Goal: Task Accomplishment & Management: Understand process/instructions

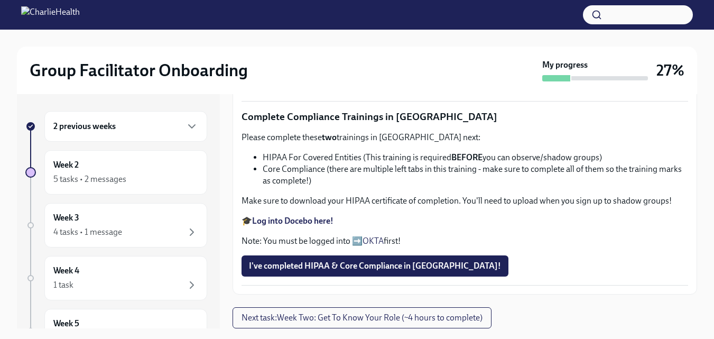
scroll to position [745, 0]
click at [420, 266] on span "I've completed HIPAA & Core Compliance in [GEOGRAPHIC_DATA]!" at bounding box center [375, 266] width 252 height 11
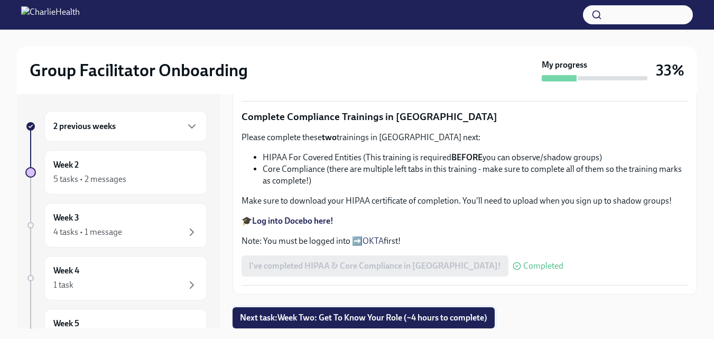
click at [471, 307] on button "Next task : Week Two: Get To Know Your Role (~4 hours to complete)" at bounding box center [364, 317] width 262 height 21
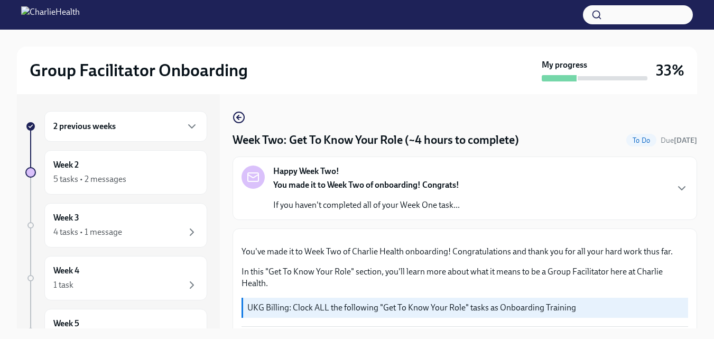
drag, startPoint x: 688, startPoint y: 117, endPoint x: 694, endPoint y: 137, distance: 20.9
click at [694, 137] on div "Week Two: Get To Know Your Role (~4 hours to complete) To Do Due [DATE] Happy W…" at bounding box center [465, 211] width 465 height 234
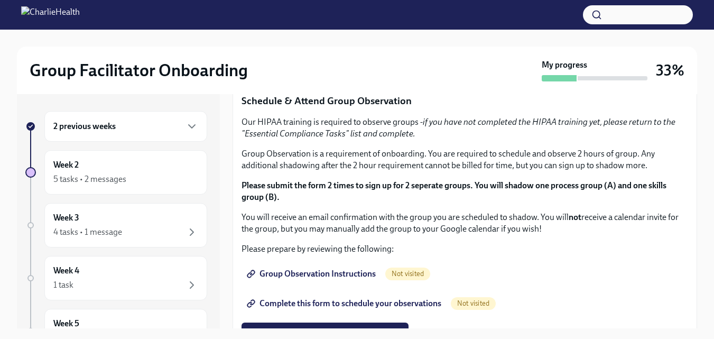
scroll to position [503, 0]
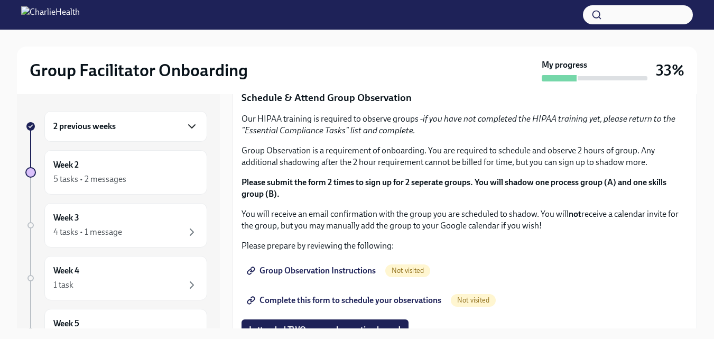
click at [186, 123] on icon "button" at bounding box center [192, 126] width 13 height 13
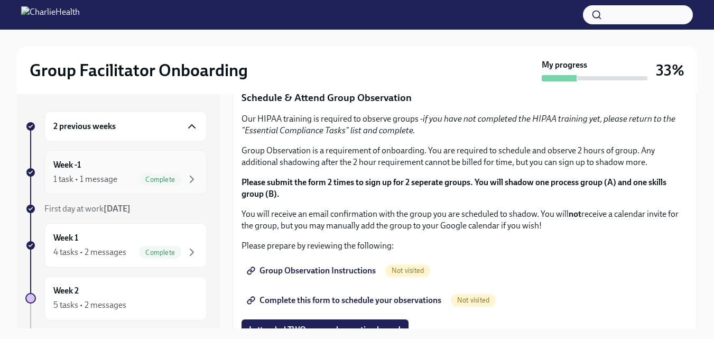
click at [177, 172] on div "Week -1 1 task • 1 message Complete" at bounding box center [125, 172] width 145 height 26
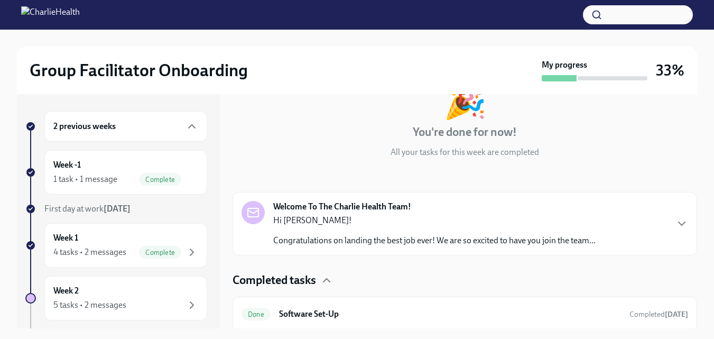
scroll to position [80, 0]
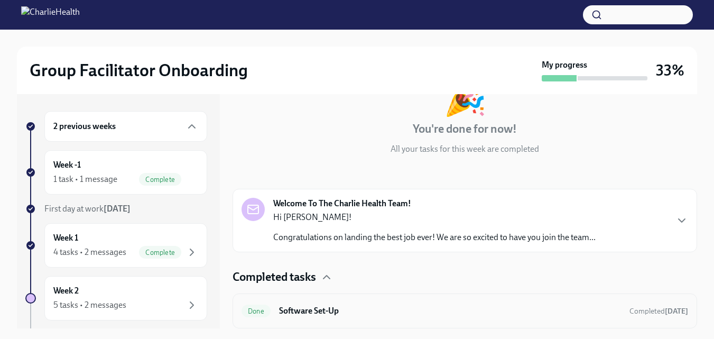
click at [501, 319] on div "Done Software Set-Up Completed [DATE]" at bounding box center [465, 310] width 465 height 35
click at [318, 280] on div "Completed tasks" at bounding box center [465, 277] width 465 height 16
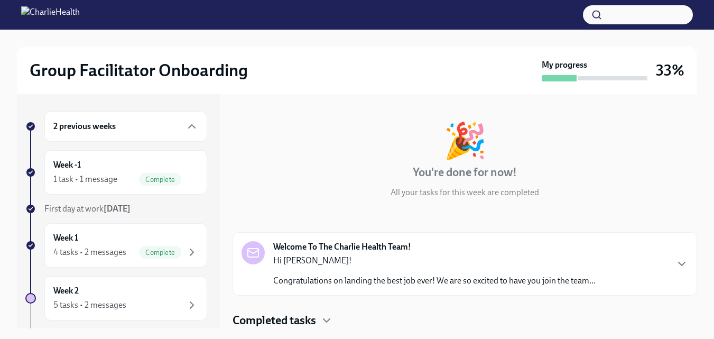
scroll to position [36, 0]
click at [664, 272] on div "Welcome To The Charlie Health Team! Hi [PERSON_NAME]! Congratulations on landin…" at bounding box center [465, 263] width 447 height 45
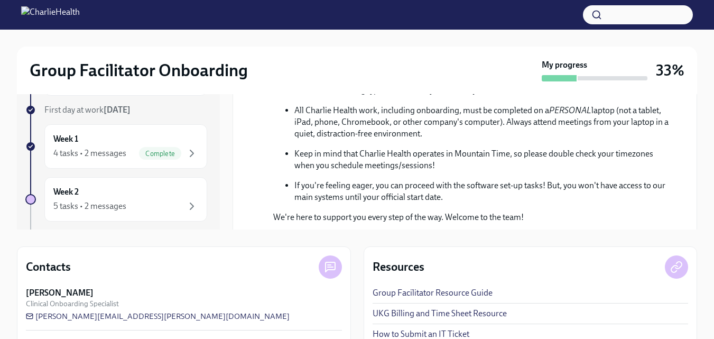
scroll to position [25, 0]
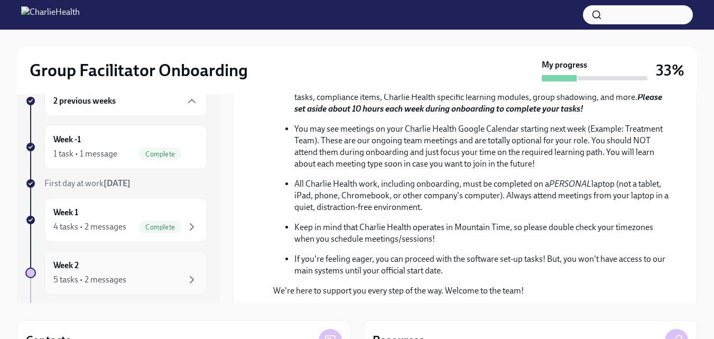
click at [124, 270] on div "Week 2 5 tasks • 2 messages" at bounding box center [125, 273] width 145 height 26
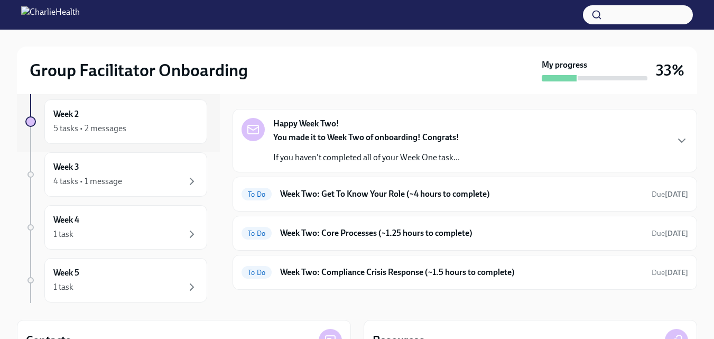
scroll to position [165, 0]
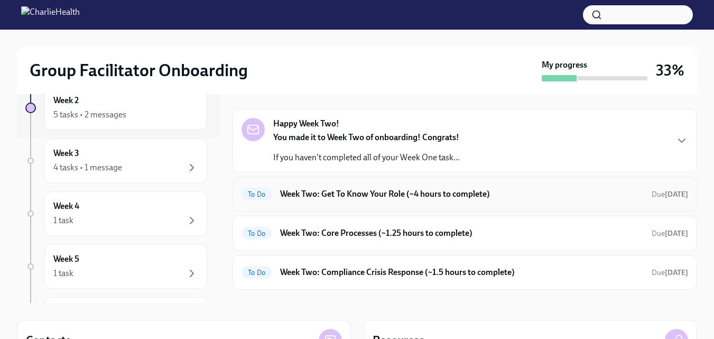
click at [585, 193] on h6 "Week Two: Get To Know Your Role (~4 hours to complete)" at bounding box center [461, 194] width 363 height 12
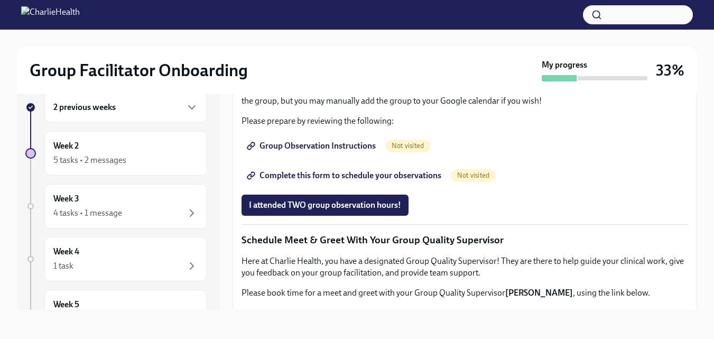
scroll to position [612, 0]
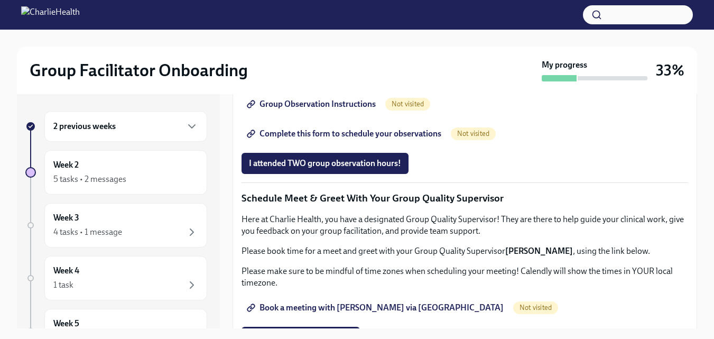
scroll to position [666, 0]
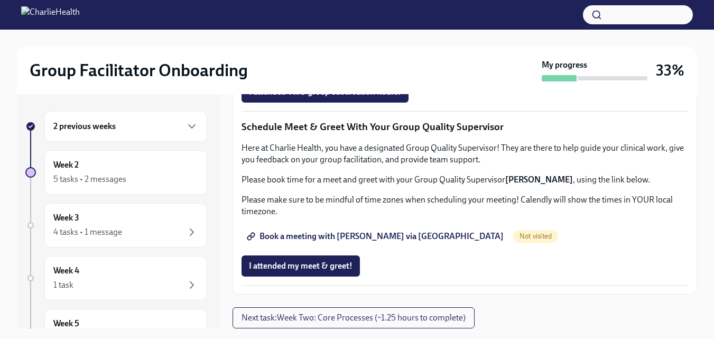
scroll to position [935, 0]
click at [292, 38] on span "Group Observation Instructions" at bounding box center [312, 32] width 127 height 11
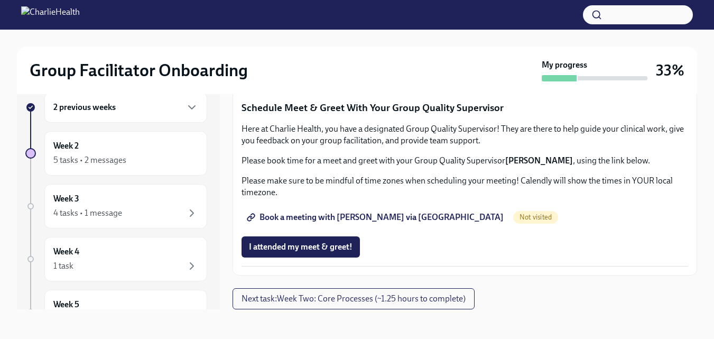
scroll to position [896, 0]
click at [350, 49] on span "Complete this form to schedule your observations" at bounding box center [345, 43] width 192 height 11
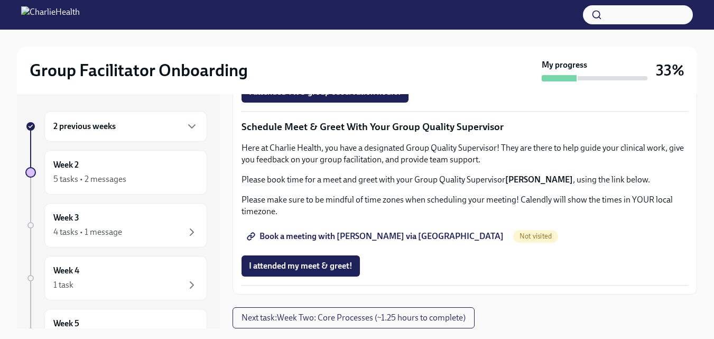
scroll to position [970, 0]
click at [350, 68] on span "Complete this form to schedule your observations" at bounding box center [345, 62] width 192 height 11
click at [323, 97] on span "I attended TWO group observation hours!" at bounding box center [325, 92] width 152 height 11
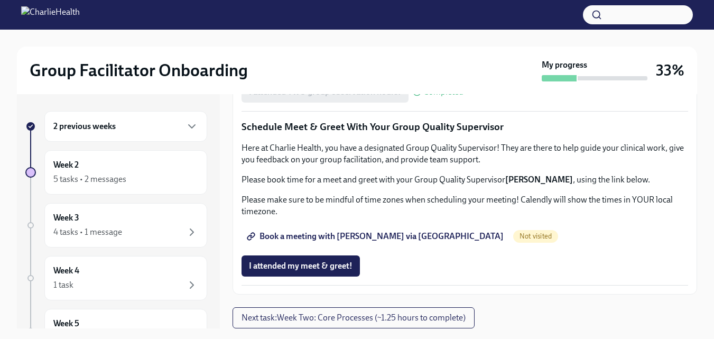
scroll to position [1069, 0]
click at [340, 265] on span "I attended my meet & greet!" at bounding box center [301, 266] width 104 height 11
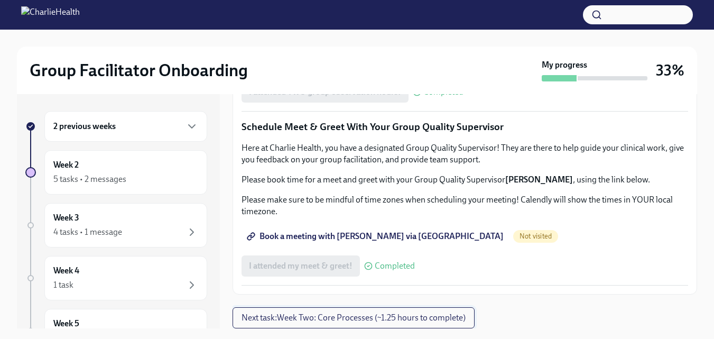
click at [456, 313] on span "Next task : Week Two: Core Processes (~1.25 hours to complete)" at bounding box center [354, 317] width 224 height 11
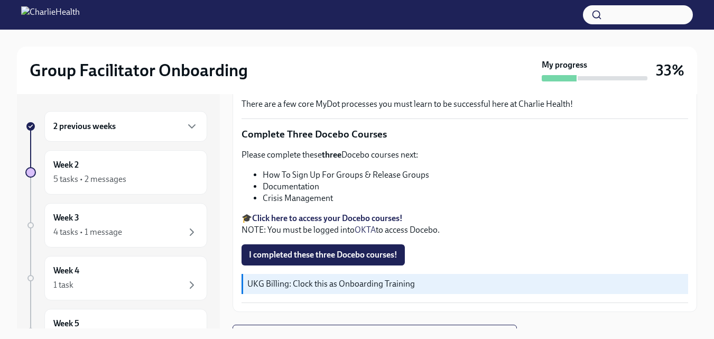
scroll to position [458, 0]
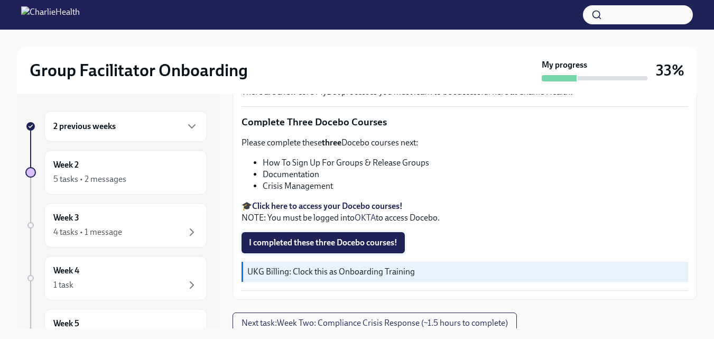
click at [318, 237] on span "I completed these three Docebo courses!" at bounding box center [323, 242] width 149 height 11
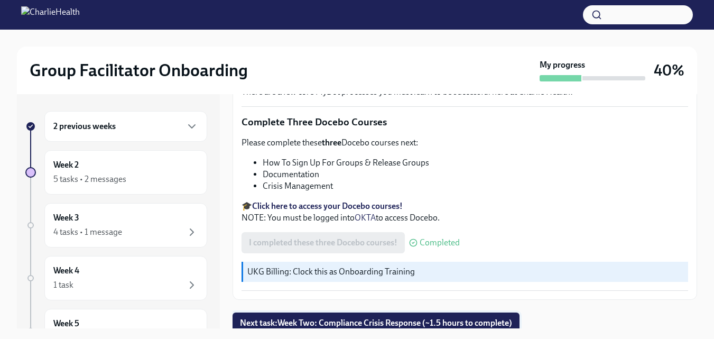
click at [442, 318] on span "Next task : Week Two: Compliance Crisis Response (~1.5 hours to complete)" at bounding box center [376, 323] width 272 height 11
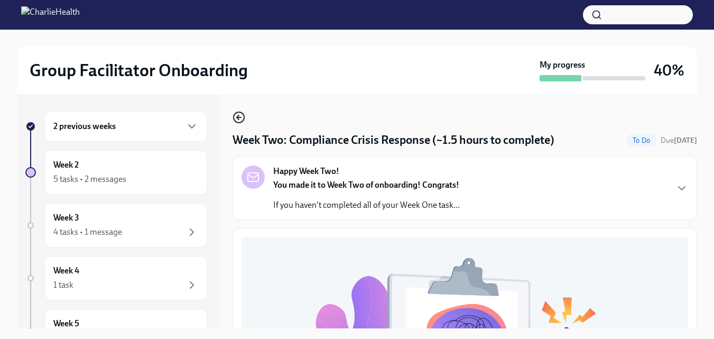
click at [235, 119] on icon "button" at bounding box center [239, 117] width 13 height 13
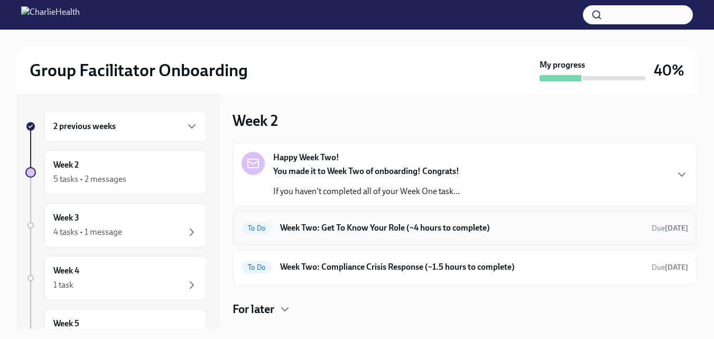
click at [427, 231] on h6 "Week Two: Get To Know Your Role (~4 hours to complete)" at bounding box center [461, 228] width 363 height 12
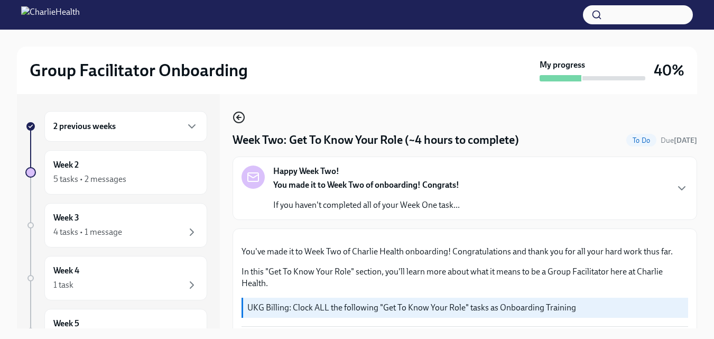
click at [235, 118] on icon "button" at bounding box center [239, 117] width 13 height 13
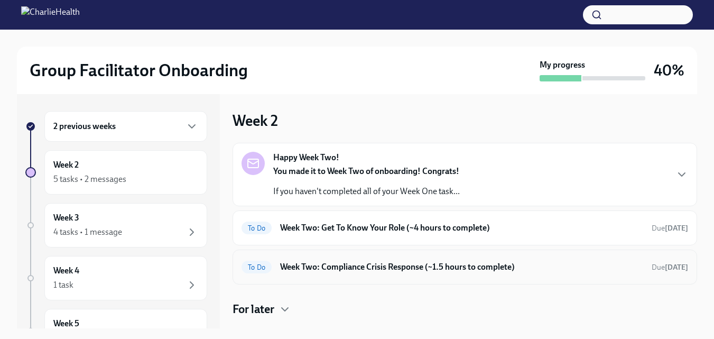
click at [381, 272] on h6 "Week Two: Compliance Crisis Response (~1.5 hours to complete)" at bounding box center [461, 267] width 363 height 12
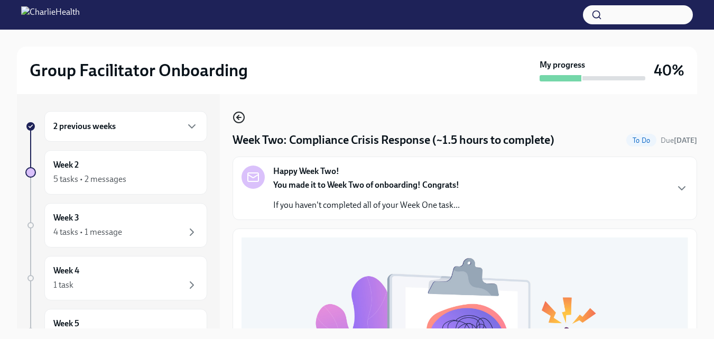
click at [239, 121] on icon "button" at bounding box center [239, 117] width 13 height 13
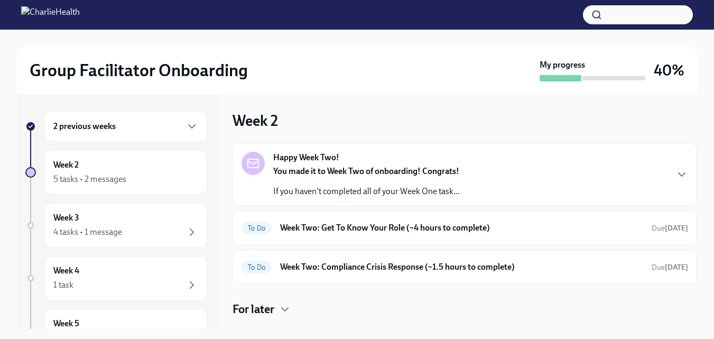
scroll to position [22, 0]
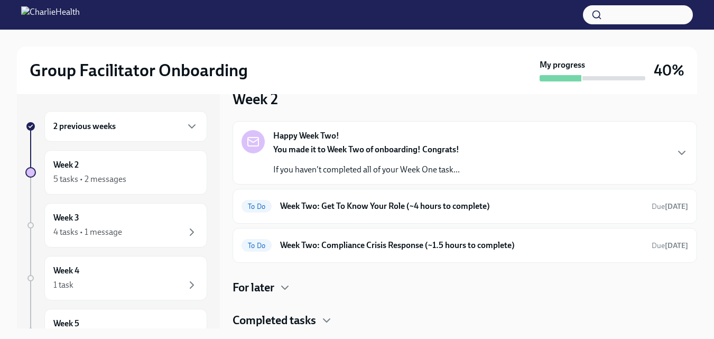
click at [272, 287] on h4 "For later" at bounding box center [254, 288] width 42 height 16
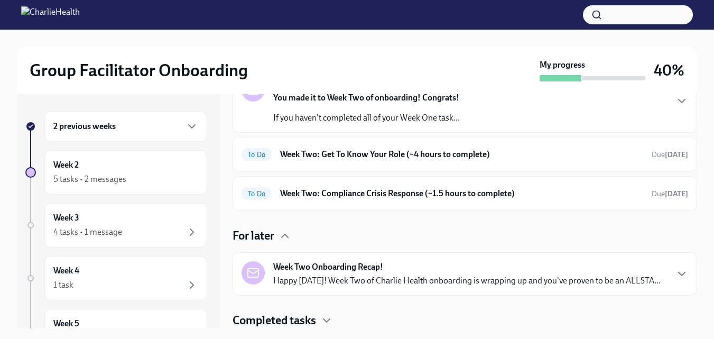
click at [424, 275] on div "Week Two Onboarding Recap! Happy Friday! Week Two of Charlie Health onboarding …" at bounding box center [466, 273] width 387 height 25
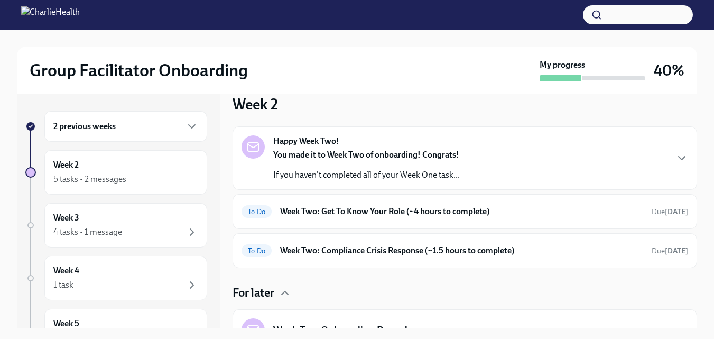
scroll to position [14, 0]
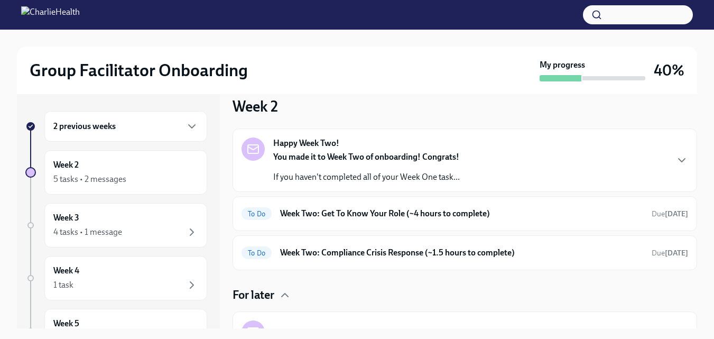
click at [400, 164] on div "You made it to Week Two of onboarding! Congrats! If you haven't completed all o…" at bounding box center [366, 167] width 187 height 32
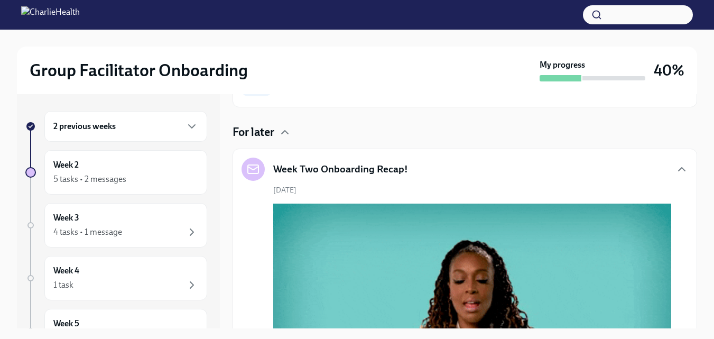
scroll to position [392, 0]
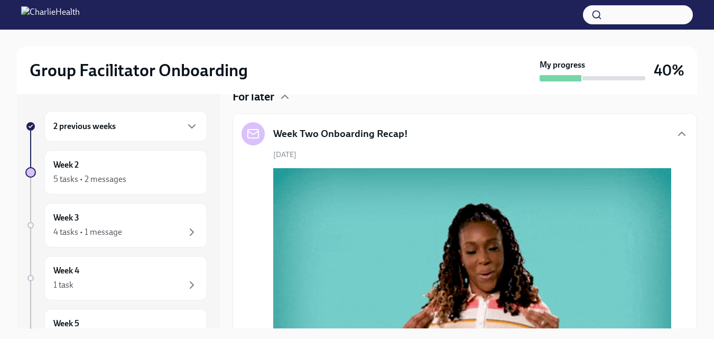
click at [343, 24] on div "To Do Week Two: Get To Know Your Role (~4 hours to complete) Due [DATE]" at bounding box center [465, 15] width 447 height 17
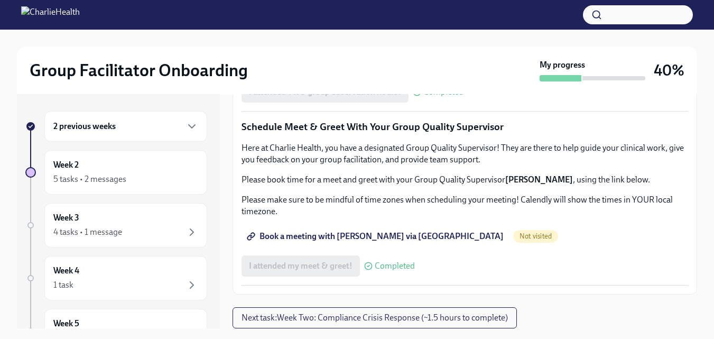
scroll to position [1069, 0]
click at [373, 237] on span "Book a meeting with [PERSON_NAME] via [GEOGRAPHIC_DATA]" at bounding box center [376, 236] width 255 height 11
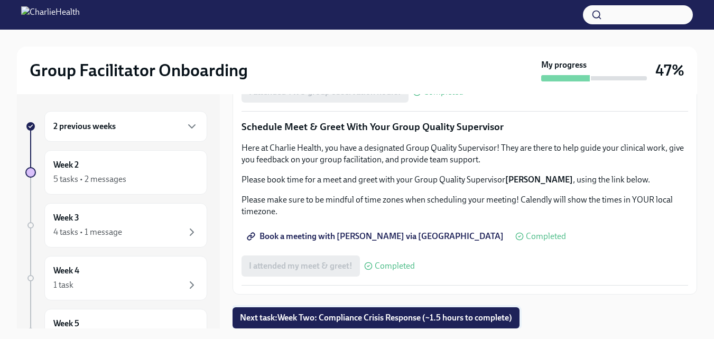
click at [400, 313] on span "Next task : Week Two: Compliance Crisis Response (~1.5 hours to complete)" at bounding box center [376, 317] width 272 height 11
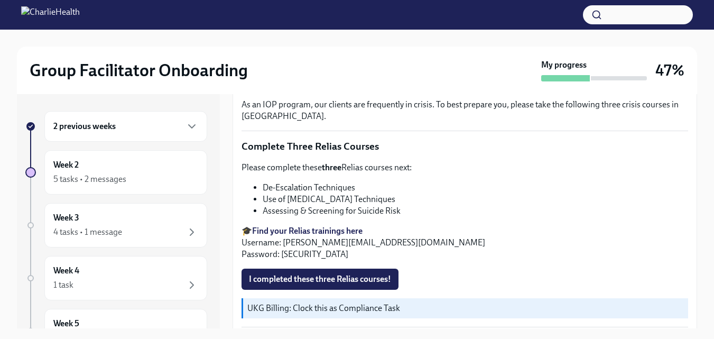
scroll to position [418, 0]
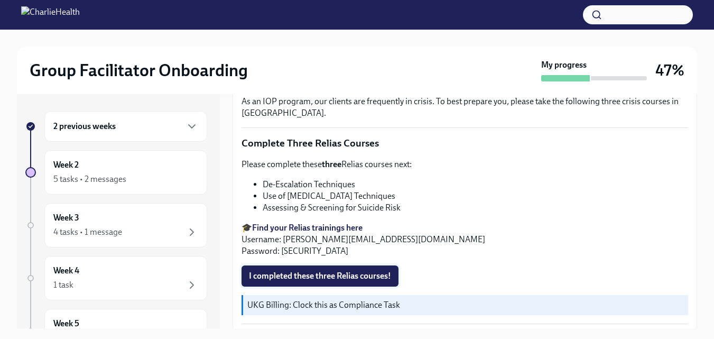
click at [373, 271] on span "I completed these three Relias courses!" at bounding box center [320, 276] width 142 height 11
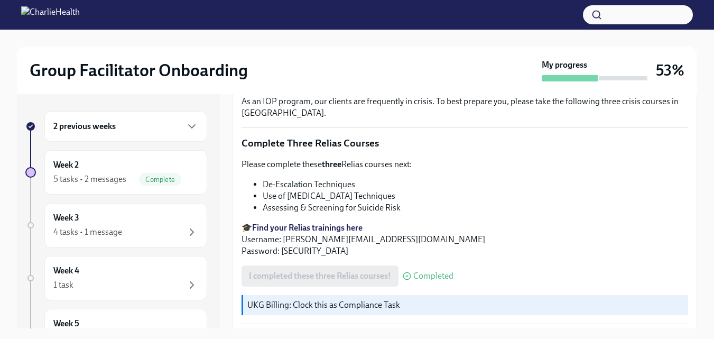
click at [168, 130] on div "2 previous weeks" at bounding box center [125, 126] width 145 height 13
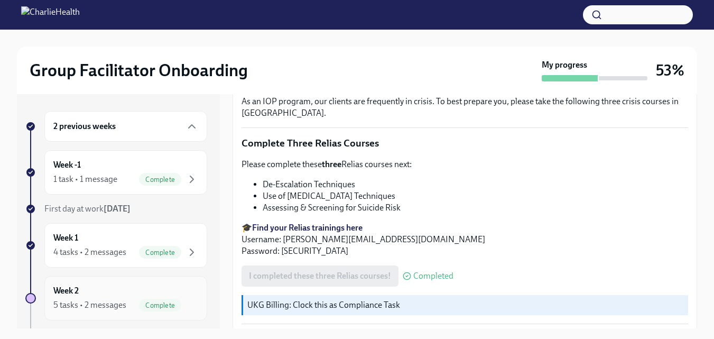
click at [119, 293] on div "Week 2 5 tasks • 2 messages Complete" at bounding box center [125, 298] width 145 height 26
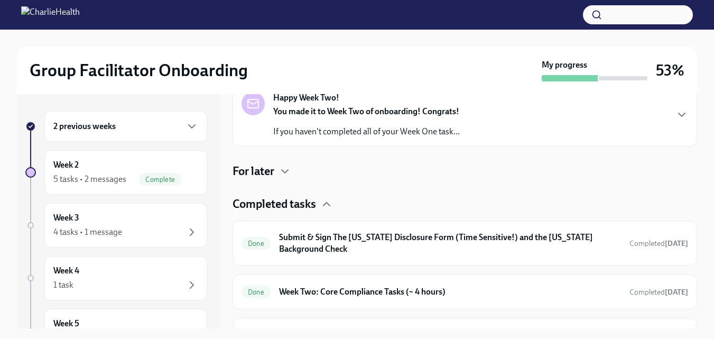
scroll to position [188, 0]
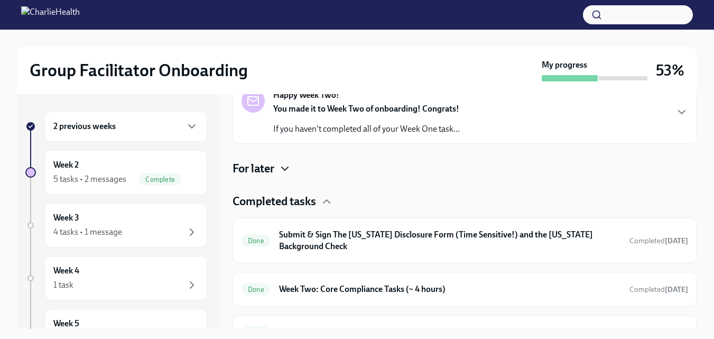
click at [280, 172] on icon "button" at bounding box center [285, 168] width 13 height 13
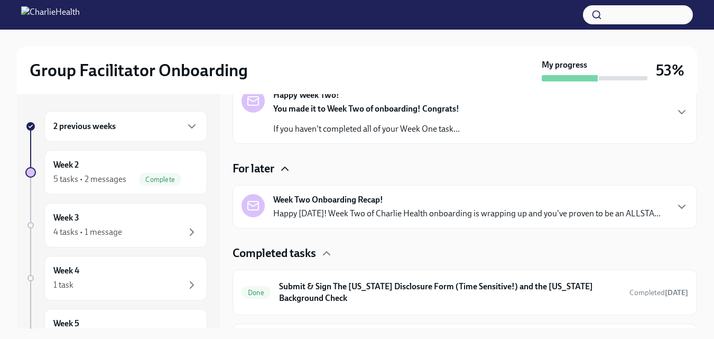
click at [318, 200] on strong "Week Two Onboarding Recap!" at bounding box center [328, 200] width 110 height 12
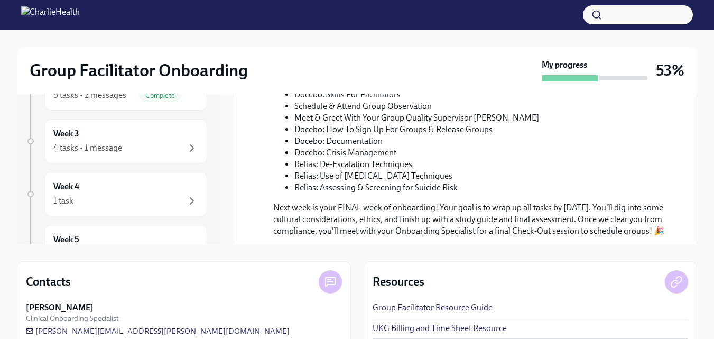
scroll to position [577, 0]
